Goal: Information Seeking & Learning: Learn about a topic

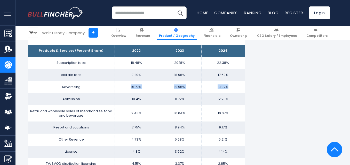
drag, startPoint x: 122, startPoint y: 90, endPoint x: 230, endPoint y: 91, distance: 107.6
click at [230, 91] on tr "Advertising 15.77% 12.96% 13.02%" at bounding box center [136, 87] width 217 height 12
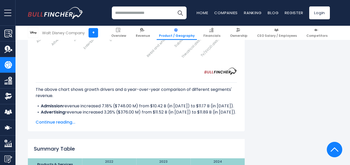
scroll to position [825, 0]
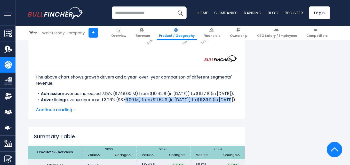
drag, startPoint x: 126, startPoint y: 77, endPoint x: 244, endPoint y: 78, distance: 118.7
click at [242, 81] on div "[PERSON_NAME] Disney Company's Revenue Growth Drivers Created with Highcharts 1…" at bounding box center [136, 20] width 217 height 199
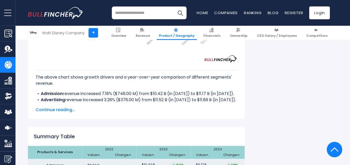
click at [228, 99] on div "[PERSON_NAME] Disney Company's Revenue Growth Drivers Created with Highcharts 1…" at bounding box center [136, 20] width 217 height 199
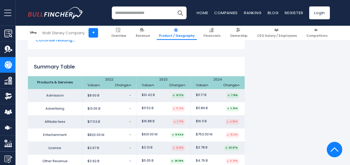
scroll to position [903, 0]
